Goal: Transaction & Acquisition: Obtain resource

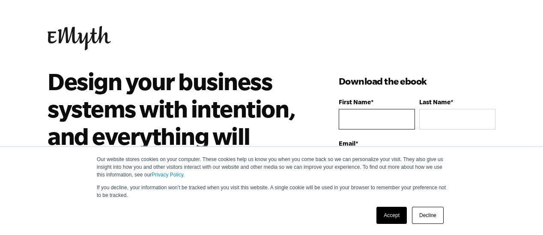
click at [348, 113] on input "First Name *" at bounding box center [377, 119] width 76 height 21
type input "[PERSON_NAME]"
type input "Green"
type input "[PERSON_NAME][EMAIL_ADDRESS][DOMAIN_NAME]"
type input "Diamond J Group"
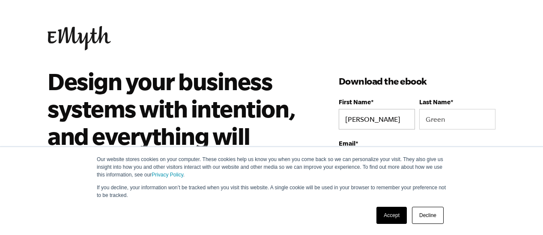
select select "[GEOGRAPHIC_DATA]"
type input "14699640529"
click at [384, 143] on label "Email *" at bounding box center [417, 143] width 157 height 7
click at [384, 151] on input "[PERSON_NAME][EMAIL_ADDRESS][DOMAIN_NAME]" at bounding box center [417, 161] width 157 height 21
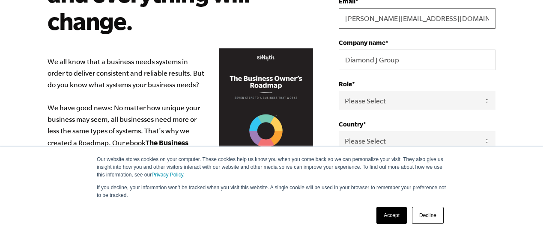
scroll to position [157, 0]
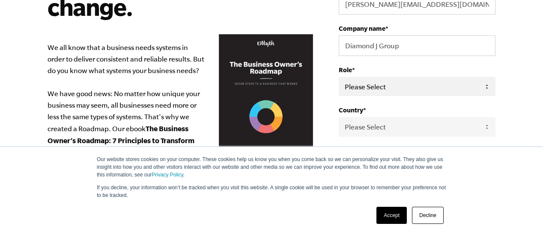
click at [373, 84] on select "Please Select Owner Partner / Co-Owner Executive Employee / Other" at bounding box center [417, 86] width 157 height 19
select select "Owner"
click at [339, 77] on select "Please Select Owner Partner / Co-Owner Executive Employee / Other" at bounding box center [417, 86] width 157 height 19
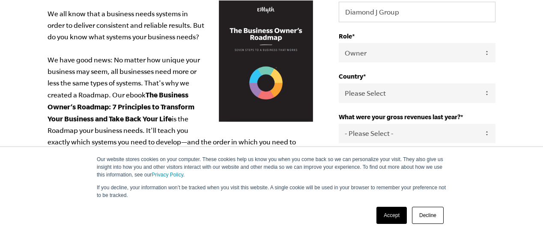
scroll to position [228, 0]
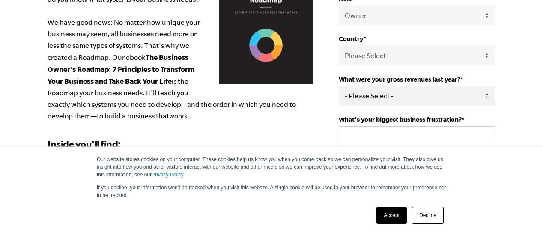
click at [488, 93] on select "- Please Select - 0-75K 76-150K 151-275K 276-500K 501-750K 751-1M 1-2.5M 2.5-5M…" at bounding box center [417, 95] width 157 height 19
select select "0-75K"
click at [339, 86] on select "- Please Select - 0-75K 76-150K 151-275K 276-500K 501-750K 751-1M 1-2.5M 2.5-5M…" at bounding box center [417, 95] width 157 height 19
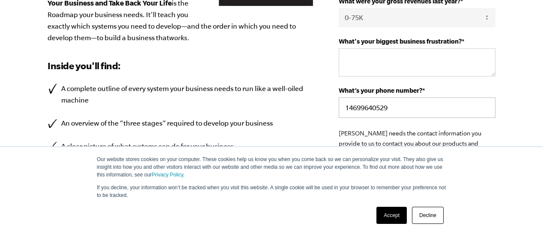
scroll to position [314, 0]
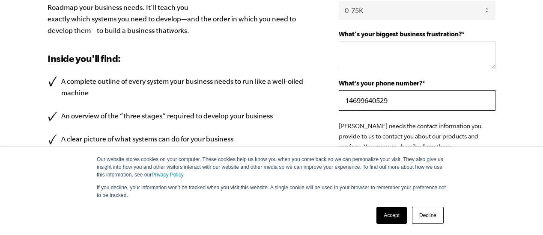
click at [405, 102] on input "14699640529" at bounding box center [417, 100] width 157 height 21
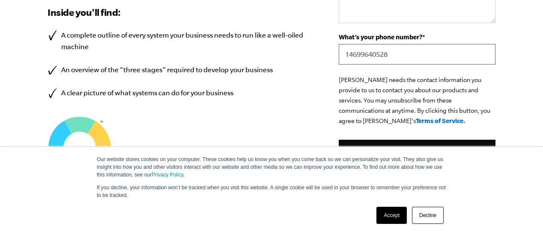
scroll to position [385, 0]
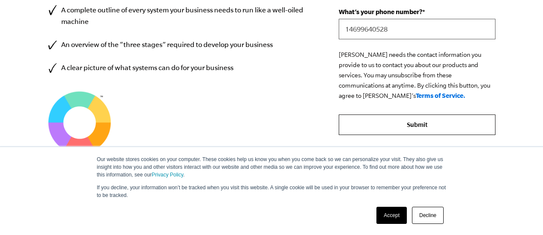
type input "14699640528"
click at [399, 119] on input "Submit" at bounding box center [417, 125] width 157 height 21
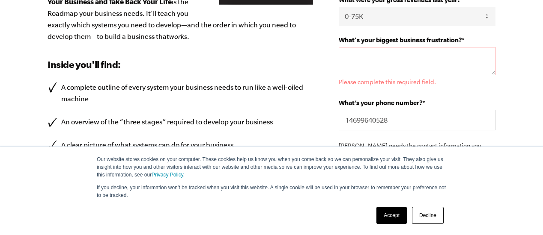
scroll to position [300, 0]
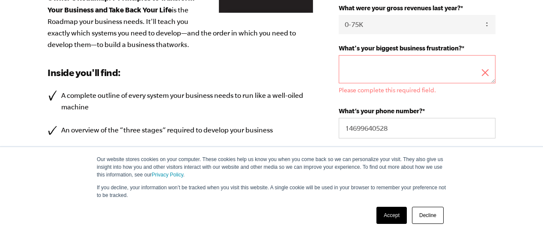
click at [345, 72] on textarea "What's your biggest business frustration? *" at bounding box center [417, 69] width 157 height 28
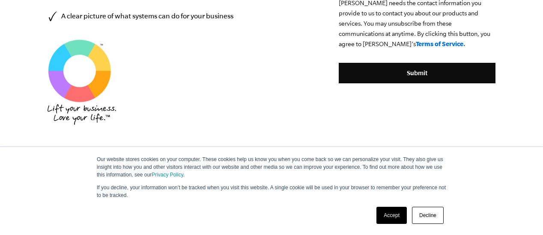
scroll to position [442, 0]
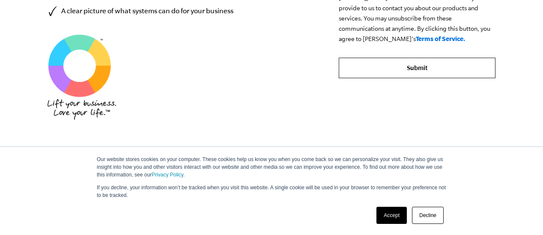
type textarea "growth"
click at [429, 68] on input "Submit" at bounding box center [417, 68] width 157 height 21
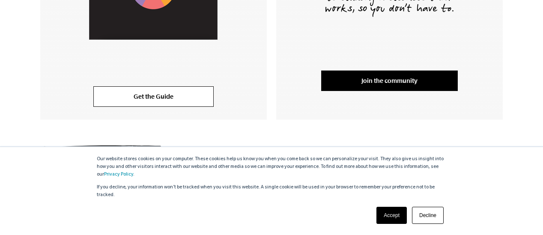
scroll to position [342, 0]
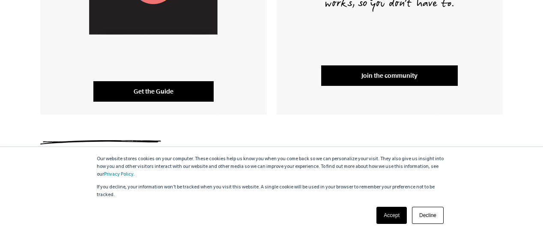
click at [145, 94] on link "Get the Guide" at bounding box center [153, 91] width 120 height 21
